Goal: Task Accomplishment & Management: Manage account settings

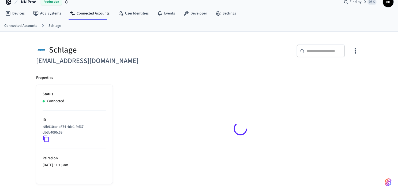
scroll to position [8, 0]
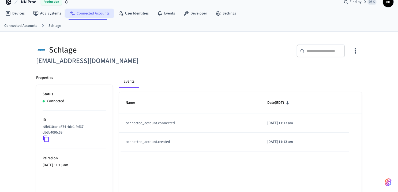
click at [98, 13] on link "Connected Accounts" at bounding box center [89, 14] width 49 height 10
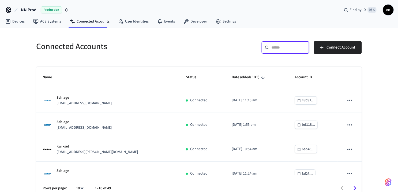
click at [276, 49] on input "text" at bounding box center [289, 47] width 35 height 5
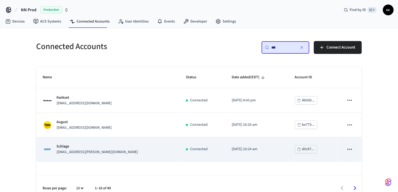
type input "***"
click at [136, 152] on div "Schlage locks+graham@nternow.com" at bounding box center [108, 149] width 131 height 11
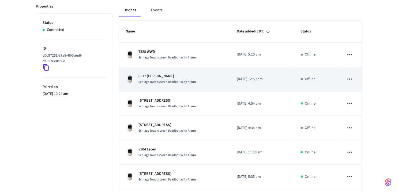
scroll to position [79, 0]
click at [162, 85] on td "8517 Scottie Schlage Touchscreen Deadbolt with Alarm" at bounding box center [174, 80] width 111 height 24
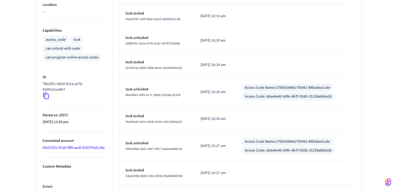
scroll to position [214, 0]
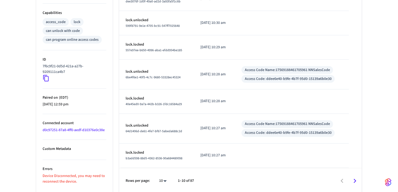
click at [162, 165] on li "25" at bounding box center [161, 162] width 14 height 14
type input "**"
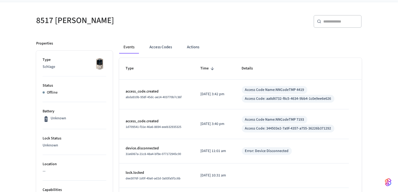
scroll to position [0, 0]
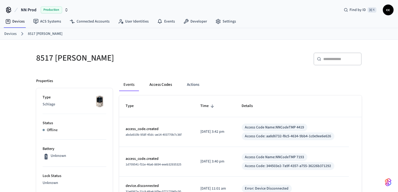
click at [159, 87] on button "Access Codes" at bounding box center [160, 84] width 31 height 13
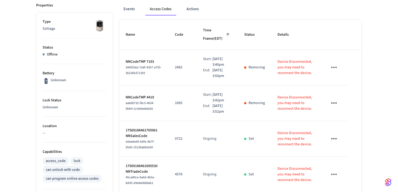
scroll to position [72, 0]
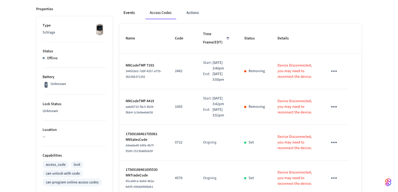
click at [131, 15] on button "Events" at bounding box center [129, 12] width 20 height 13
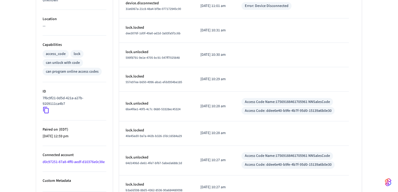
scroll to position [214, 0]
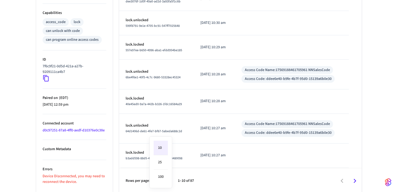
click at [163, 165] on li "25" at bounding box center [161, 162] width 14 height 14
type input "**"
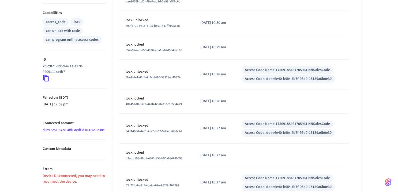
scroll to position [600, 0]
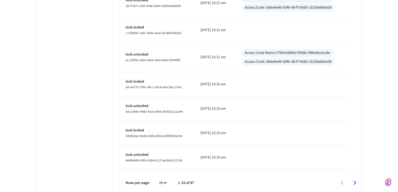
click at [355, 179] on icon "Go to next page" at bounding box center [355, 183] width 8 height 8
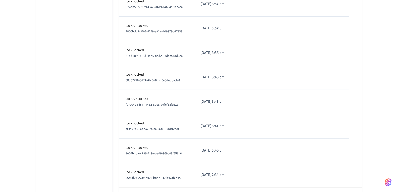
scroll to position [584, 0]
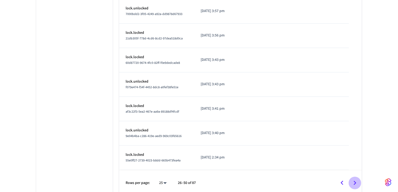
click at [355, 181] on icon "Go to next page" at bounding box center [355, 183] width 3 height 4
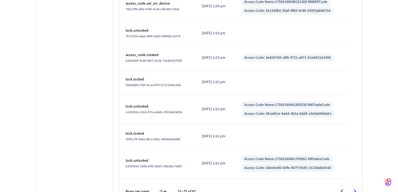
scroll to position [578, 0]
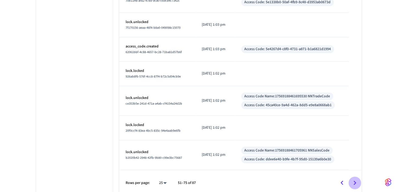
click at [354, 179] on icon "Go to next page" at bounding box center [355, 183] width 8 height 8
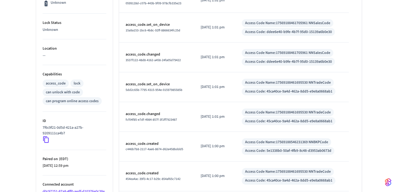
scroll to position [279, 0]
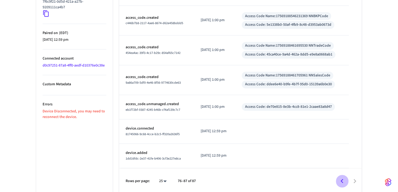
click at [343, 180] on icon "Go to previous page" at bounding box center [342, 181] width 3 height 4
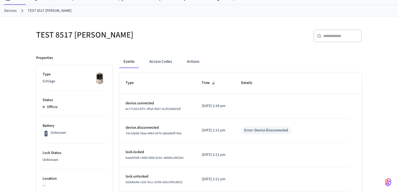
scroll to position [0, 0]
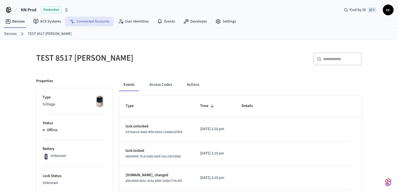
click at [88, 21] on link "Connected Accounts" at bounding box center [89, 22] width 49 height 10
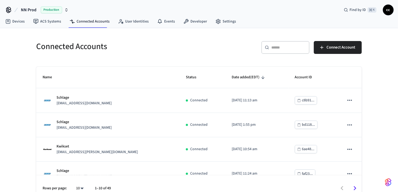
click at [285, 48] on input "text" at bounding box center [289, 47] width 35 height 5
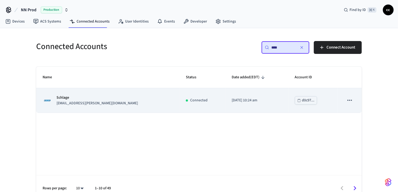
type input "****"
click at [225, 107] on td "[DATE] 10:24 am" at bounding box center [256, 100] width 63 height 24
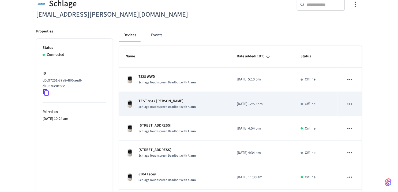
scroll to position [55, 0]
click at [220, 107] on div "TEST 8517 Scottie Schlage Touchscreen Deadbolt with Alarm" at bounding box center [175, 103] width 98 height 11
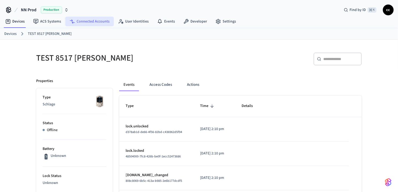
click at [94, 21] on link "Connected Accounts" at bounding box center [89, 22] width 49 height 10
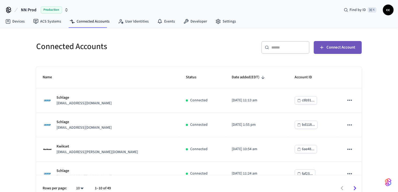
click at [333, 49] on span "Connect Account" at bounding box center [341, 47] width 29 height 7
click at [286, 49] on input "text" at bounding box center [289, 47] width 35 height 5
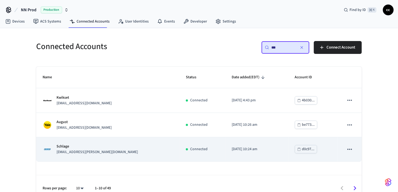
type input "***"
click at [189, 147] on div "Connected" at bounding box center [202, 149] width 33 height 6
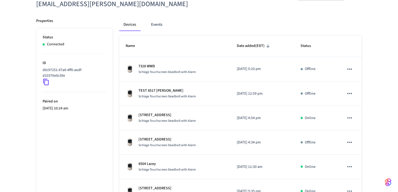
scroll to position [65, 0]
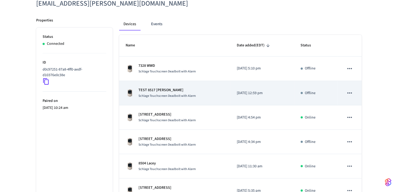
click at [206, 89] on div "TEST 8517 Scottie Schlage Touchscreen Deadbolt with Alarm" at bounding box center [175, 92] width 98 height 11
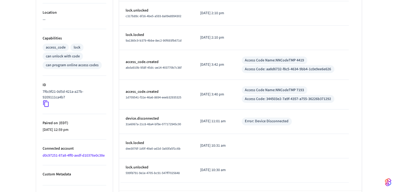
scroll to position [212, 0]
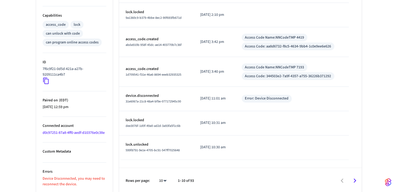
click at [97, 178] on p "Device Disconnected, you may need to reconnect the device." at bounding box center [75, 181] width 64 height 11
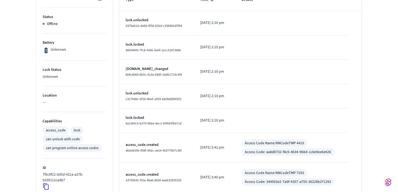
scroll to position [0, 0]
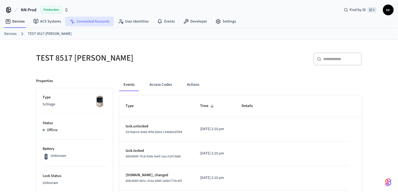
click at [81, 21] on link "Connected Accounts" at bounding box center [89, 22] width 49 height 10
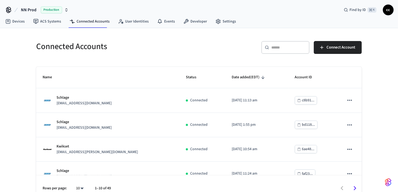
click at [279, 45] on input "text" at bounding box center [289, 47] width 35 height 5
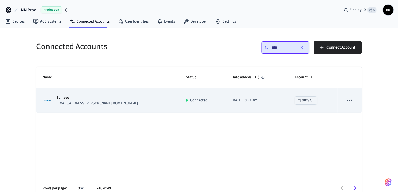
type input "****"
click at [253, 105] on td "[DATE] 10:24 am" at bounding box center [256, 100] width 63 height 24
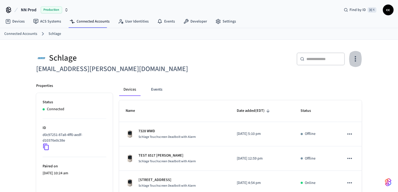
click at [358, 61] on icon "button" at bounding box center [356, 59] width 8 height 8
click at [344, 81] on span "Sync Account" at bounding box center [341, 80] width 22 height 5
click at [231, 87] on div at bounding box center [199, 96] width 398 height 192
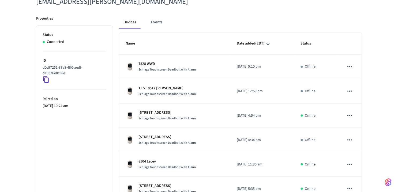
scroll to position [70, 0]
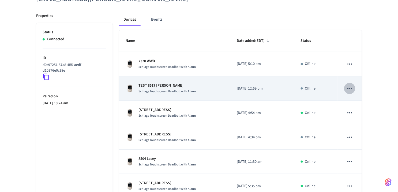
click at [350, 85] on icon "sticky table" at bounding box center [350, 88] width 7 height 7
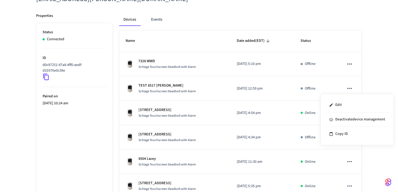
click at [350, 85] on div at bounding box center [199, 96] width 398 height 192
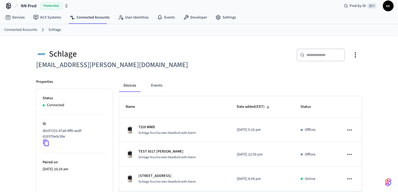
scroll to position [0, 0]
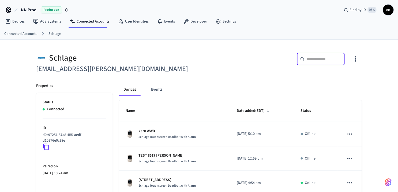
click at [313, 60] on input "text" at bounding box center [324, 58] width 35 height 5
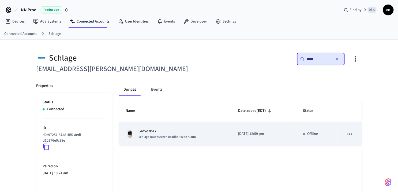
type input "*****"
click at [204, 140] on td "Grove 8517 Schlage Touchscreen Deadbolt with Alarm" at bounding box center [175, 134] width 113 height 24
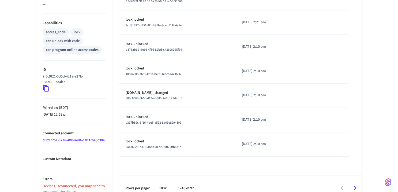
scroll to position [212, 0]
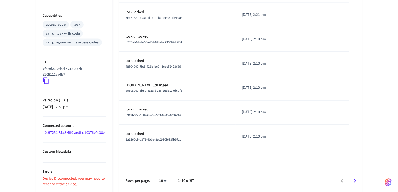
click at [163, 164] on li "25" at bounding box center [161, 162] width 14 height 14
type input "**"
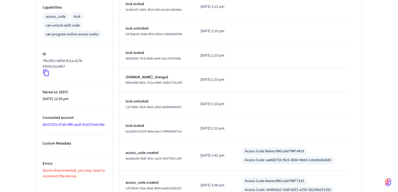
scroll to position [0, 0]
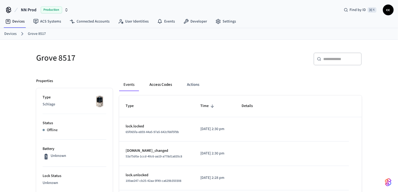
click at [158, 85] on button "Access Codes" at bounding box center [160, 84] width 31 height 13
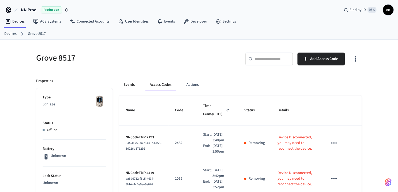
click at [130, 84] on button "Events" at bounding box center [129, 84] width 20 height 13
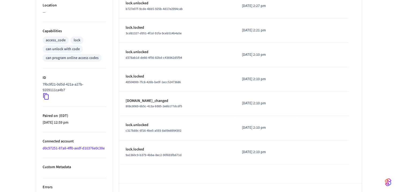
scroll to position [212, 0]
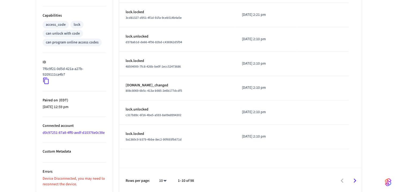
click at [162, 166] on li "25" at bounding box center [161, 162] width 14 height 14
type input "**"
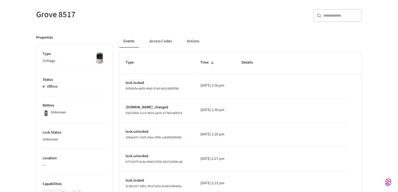
scroll to position [44, 0]
click at [193, 44] on button "Actions" at bounding box center [193, 41] width 21 height 13
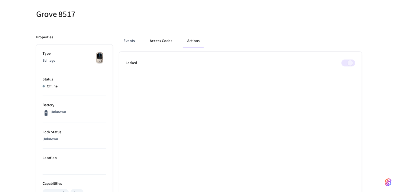
click at [168, 40] on button "Access Codes" at bounding box center [161, 41] width 31 height 13
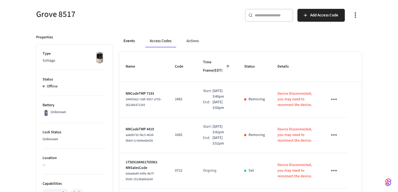
click at [128, 41] on button "Events" at bounding box center [129, 41] width 20 height 13
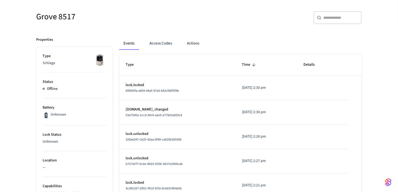
scroll to position [0, 0]
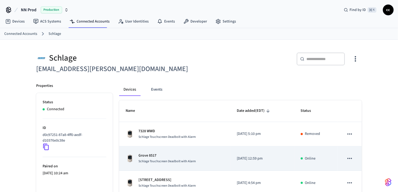
click at [197, 156] on div "Grove 8517 Schlage Touchscreen Deadbolt with Alarm" at bounding box center [175, 158] width 98 height 11
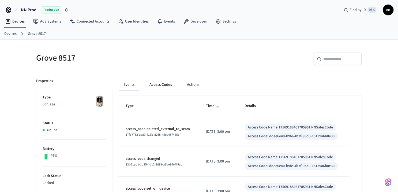
click at [165, 85] on button "Access Codes" at bounding box center [160, 84] width 31 height 13
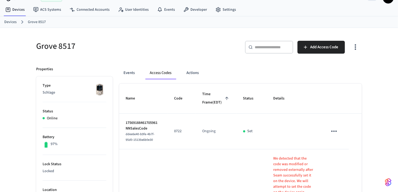
scroll to position [11, 0]
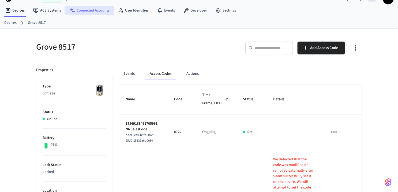
click at [109, 13] on link "Connected Accounts" at bounding box center [89, 11] width 49 height 10
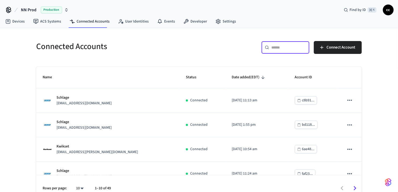
click at [280, 47] on input "text" at bounding box center [289, 47] width 35 height 5
paste input "**********"
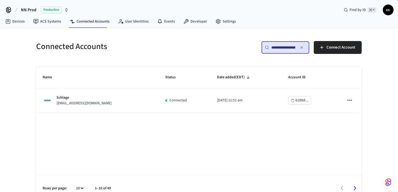
scroll to position [0, 40]
click at [279, 46] on input "**********" at bounding box center [284, 47] width 24 height 5
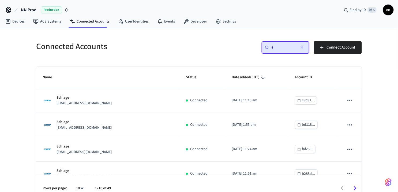
scroll to position [0, 0]
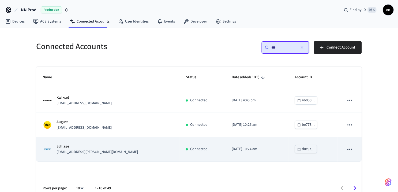
type input "***"
click at [233, 155] on td "[DATE] 10:24 am" at bounding box center [256, 149] width 63 height 24
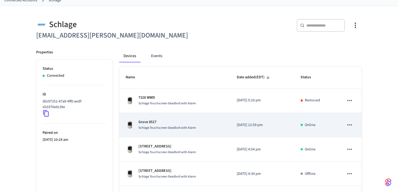
scroll to position [34, 0]
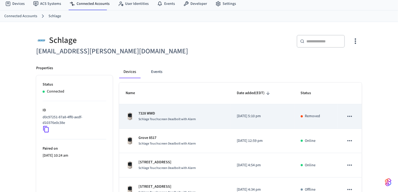
scroll to position [18, 0]
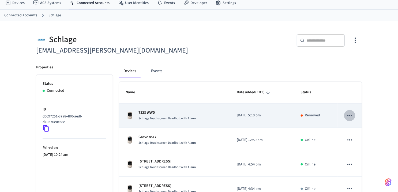
click at [351, 115] on icon "sticky table" at bounding box center [350, 115] width 7 height 7
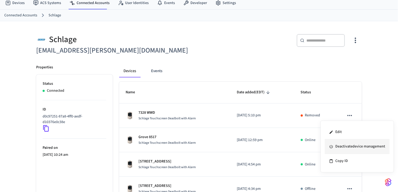
click at [351, 146] on li "Deactivate device management" at bounding box center [357, 146] width 65 height 14
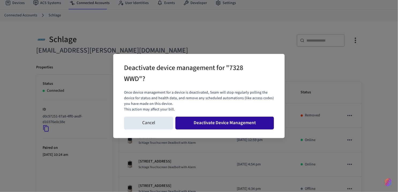
click at [237, 122] on button "Deactivate Device Management" at bounding box center [225, 123] width 99 height 13
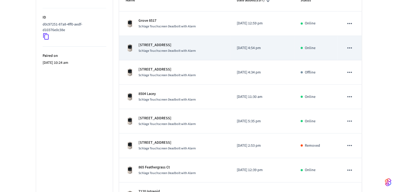
scroll to position [111, 0]
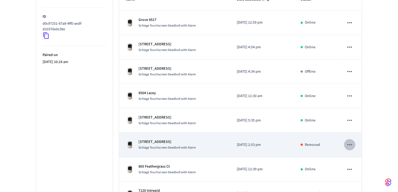
click at [348, 144] on icon "sticky table" at bounding box center [350, 144] width 5 height 1
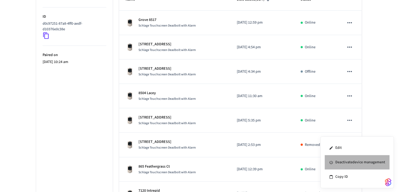
click at [352, 161] on li "Deactivate device management" at bounding box center [357, 162] width 65 height 14
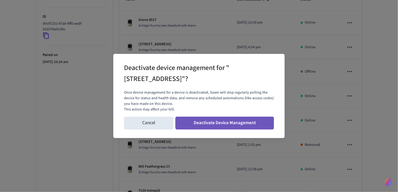
click at [259, 124] on button "Deactivate Device Management" at bounding box center [225, 123] width 99 height 13
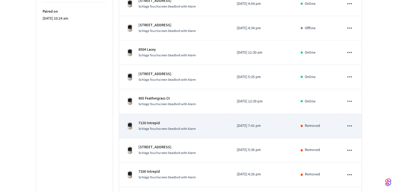
scroll to position [156, 0]
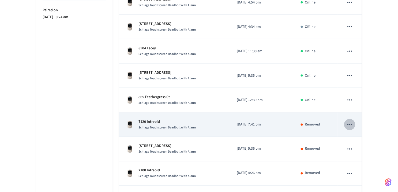
click at [349, 123] on icon "sticky table" at bounding box center [350, 124] width 7 height 7
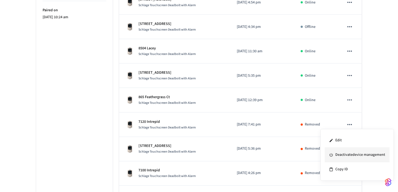
click at [357, 153] on li "Deactivate device management" at bounding box center [357, 155] width 65 height 14
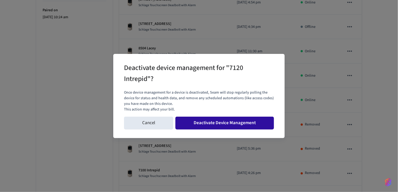
click at [254, 123] on button "Deactivate Device Management" at bounding box center [225, 123] width 99 height 13
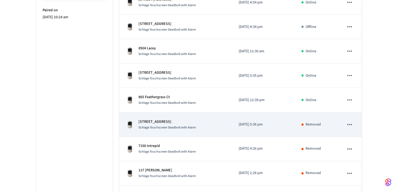
click at [351, 124] on icon "sticky table" at bounding box center [350, 124] width 7 height 7
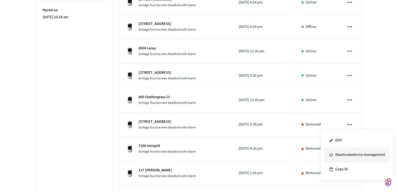
click at [356, 152] on li "Deactivate device management" at bounding box center [357, 155] width 65 height 14
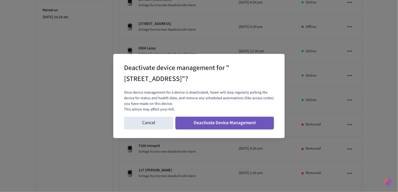
click at [247, 121] on button "Deactivate Device Management" at bounding box center [225, 123] width 99 height 13
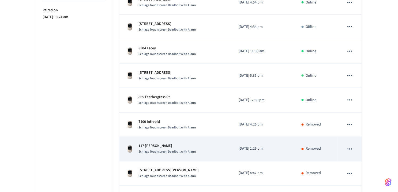
click at [350, 148] on icon "sticky table" at bounding box center [350, 149] width 7 height 7
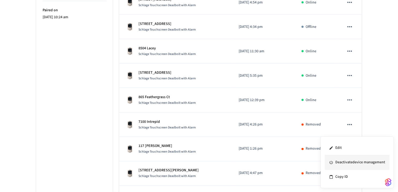
click at [354, 163] on li "Deactivate device management" at bounding box center [357, 162] width 65 height 14
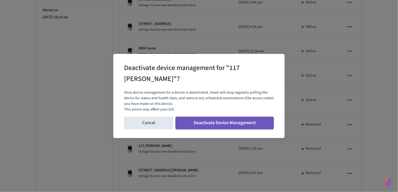
click at [257, 122] on button "Deactivate Device Management" at bounding box center [225, 123] width 99 height 13
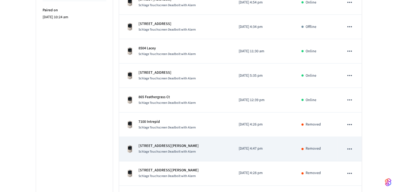
click at [351, 148] on icon "sticky table" at bounding box center [350, 149] width 7 height 7
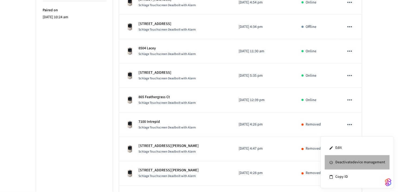
click at [356, 163] on li "Deactivate device management" at bounding box center [357, 162] width 65 height 14
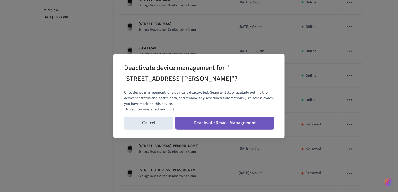
click at [244, 121] on button "Deactivate Device Management" at bounding box center [225, 123] width 99 height 13
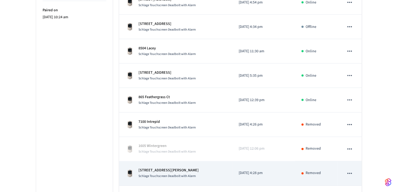
click at [351, 172] on icon "sticky table" at bounding box center [350, 173] width 7 height 7
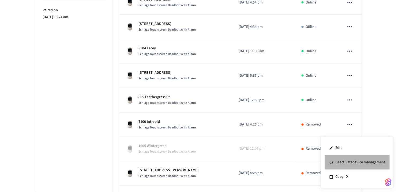
click at [348, 163] on li "Deactivate device management" at bounding box center [357, 162] width 65 height 14
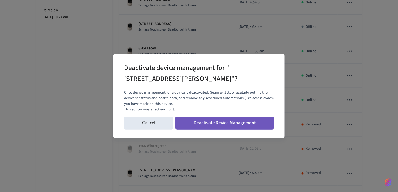
click at [247, 124] on button "Deactivate Device Management" at bounding box center [225, 123] width 99 height 13
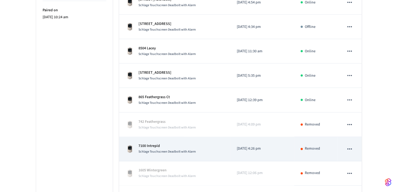
click at [350, 148] on icon "sticky table" at bounding box center [350, 148] width 5 height 1
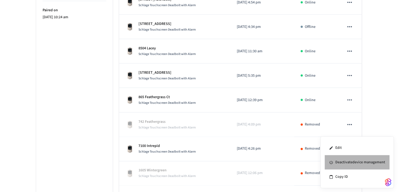
click at [352, 162] on li "Deactivate device management" at bounding box center [357, 162] width 65 height 14
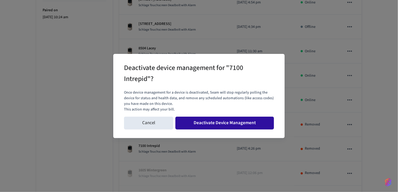
click at [225, 123] on button "Deactivate Device Management" at bounding box center [225, 123] width 99 height 13
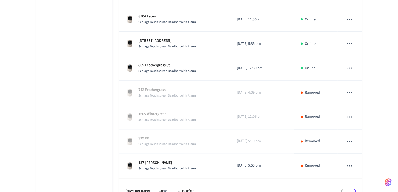
scroll to position [198, 0]
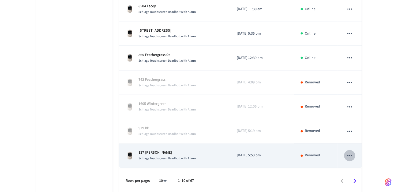
click at [350, 153] on icon "sticky table" at bounding box center [350, 155] width 7 height 7
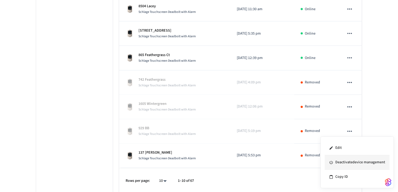
click at [353, 163] on li "Deactivate device management" at bounding box center [357, 162] width 65 height 14
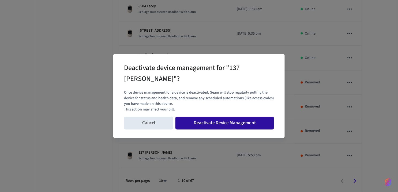
click at [230, 123] on button "Deactivate Device Management" at bounding box center [225, 123] width 99 height 13
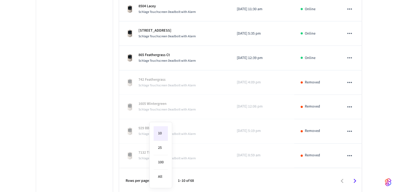
click at [162, 152] on li "25" at bounding box center [161, 148] width 14 height 14
type input "**"
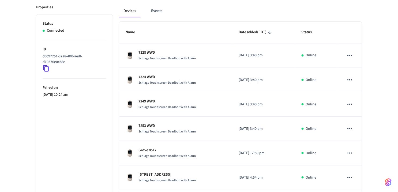
scroll to position [79, 0]
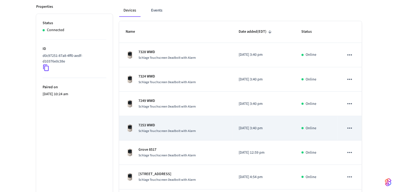
click at [187, 125] on p "7253 WWD" at bounding box center [167, 125] width 57 height 6
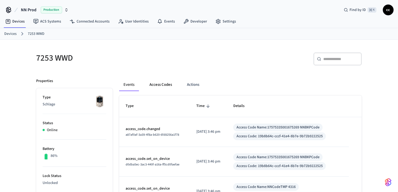
click at [163, 84] on button "Access Codes" at bounding box center [160, 84] width 31 height 13
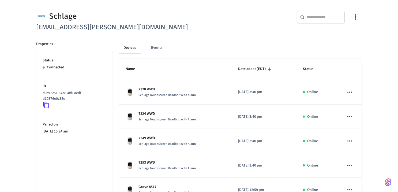
scroll to position [61, 0]
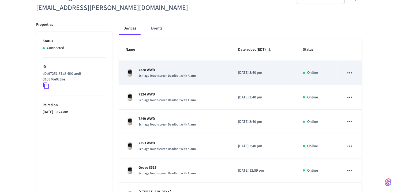
click at [203, 76] on div "7328 WWD Schlage Touchscreen Deadbolt with Alarm" at bounding box center [176, 72] width 100 height 11
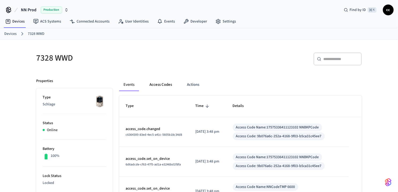
click at [164, 84] on button "Access Codes" at bounding box center [160, 84] width 31 height 13
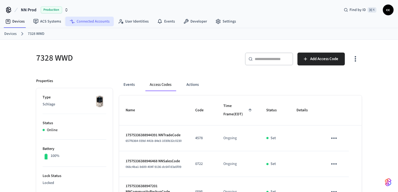
click at [84, 20] on link "Connected Accounts" at bounding box center [89, 22] width 49 height 10
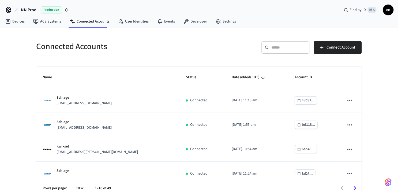
click at [276, 50] on div "​ ​" at bounding box center [286, 47] width 48 height 13
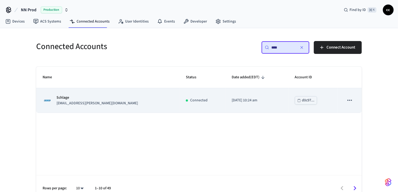
type input "****"
click at [203, 105] on td "Connected" at bounding box center [203, 100] width 46 height 24
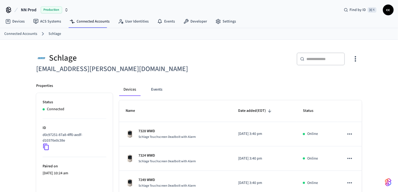
click at [356, 57] on icon "button" at bounding box center [356, 59] width 8 height 8
click at [343, 77] on li "Sync Account" at bounding box center [338, 80] width 40 height 14
click at [230, 100] on div at bounding box center [199, 96] width 398 height 192
click at [322, 61] on input "text" at bounding box center [324, 58] width 35 height 5
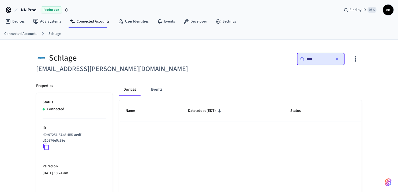
type input "****"
click at [338, 59] on icon "button" at bounding box center [337, 59] width 4 height 4
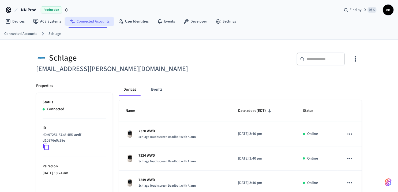
click at [94, 21] on link "Connected Accounts" at bounding box center [89, 22] width 49 height 10
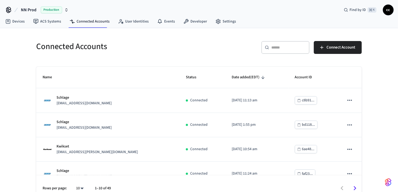
click at [277, 48] on input "text" at bounding box center [289, 47] width 35 height 5
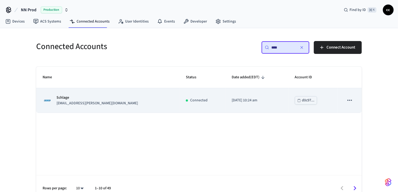
type input "****"
click at [225, 108] on td "[DATE] 10:24 am" at bounding box center [256, 100] width 63 height 24
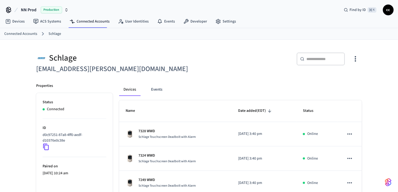
click at [313, 58] on input "text" at bounding box center [324, 58] width 35 height 5
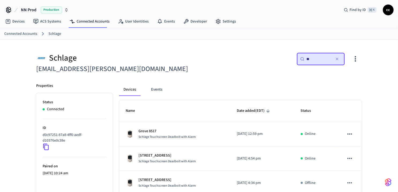
type input "*"
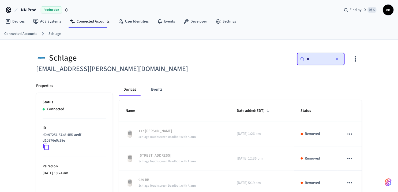
type input "*"
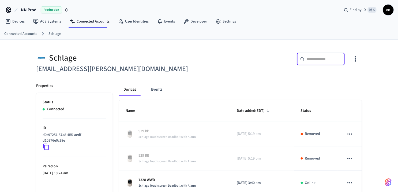
click at [357, 60] on icon "button" at bounding box center [356, 59] width 8 height 8
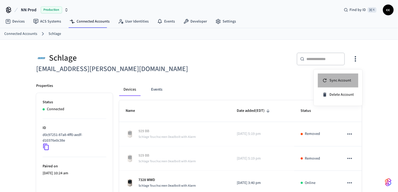
click at [340, 79] on span "Sync Account" at bounding box center [341, 80] width 22 height 5
click at [232, 82] on div at bounding box center [199, 96] width 398 height 192
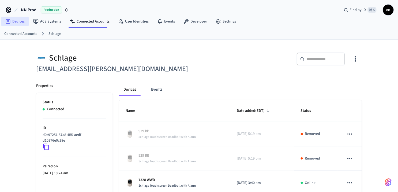
click at [21, 22] on link "Devices" at bounding box center [15, 22] width 28 height 10
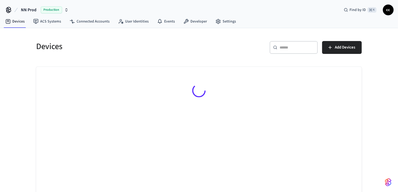
click at [285, 47] on input "text" at bounding box center [297, 47] width 35 height 5
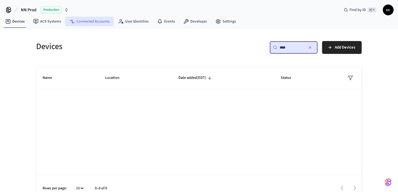
type input "****"
click at [101, 21] on link "Connected Accounts" at bounding box center [89, 22] width 49 height 10
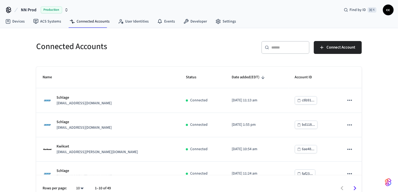
click at [281, 50] on input "text" at bounding box center [289, 47] width 35 height 5
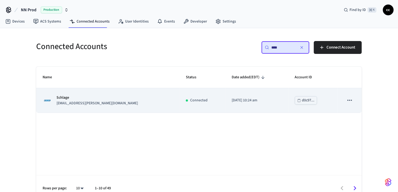
type input "****"
click at [226, 109] on td "[DATE] 10:24 am" at bounding box center [256, 100] width 63 height 24
